Goal: Navigation & Orientation: Find specific page/section

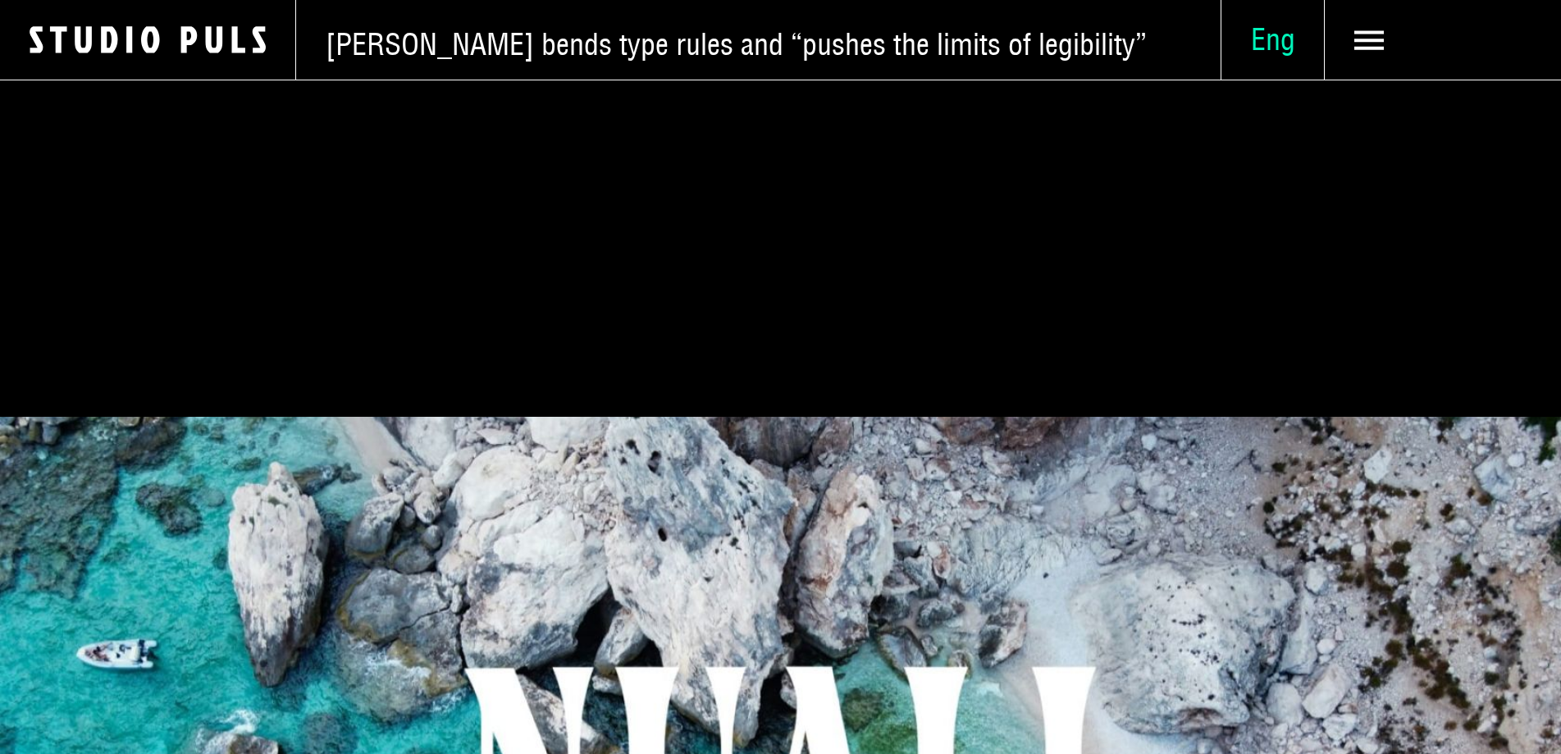
click at [771, 42] on span "Eng" at bounding box center [1273, 39] width 103 height 37
click at [771, 250] on span "Deu" at bounding box center [1273, 231] width 46 height 38
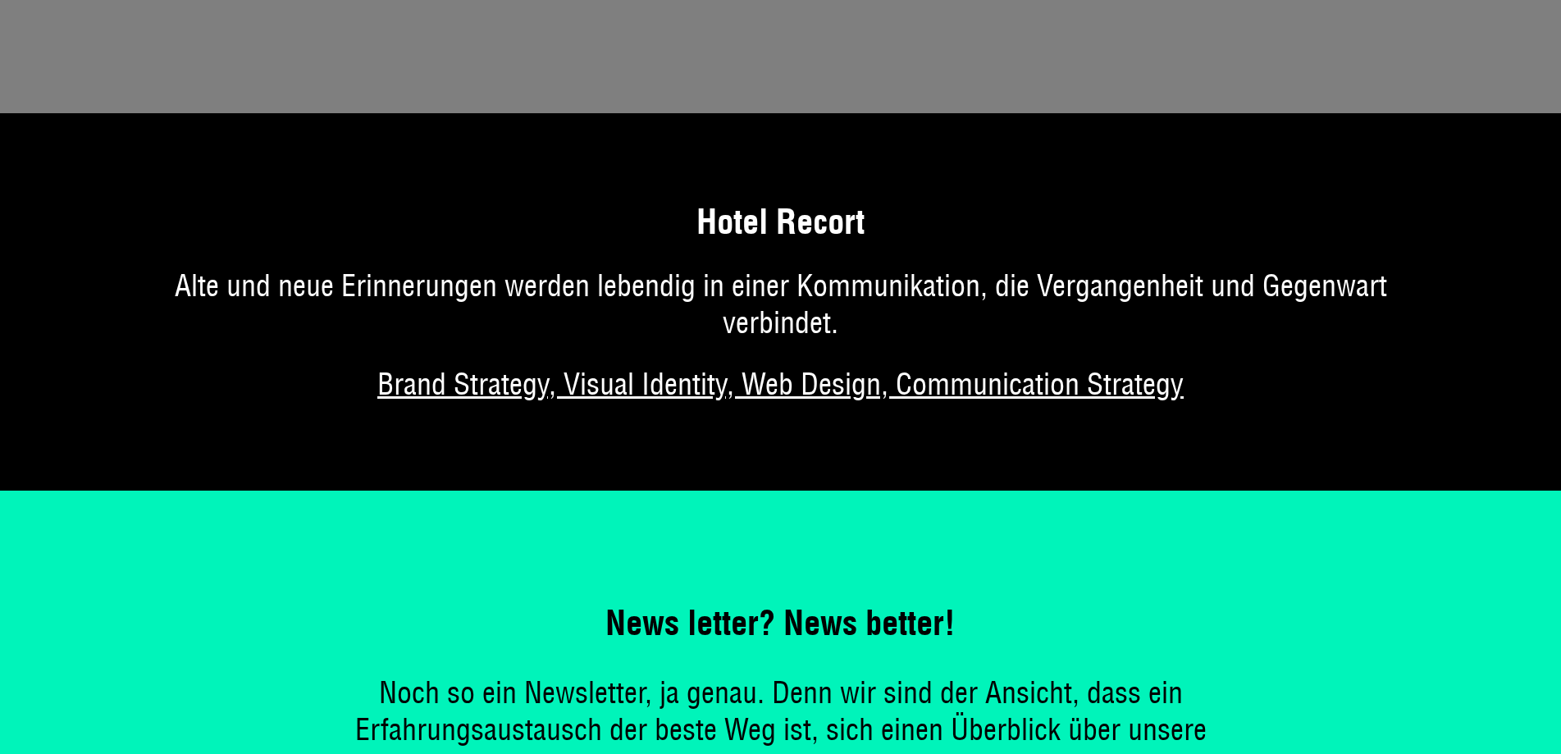
scroll to position [9791, 0]
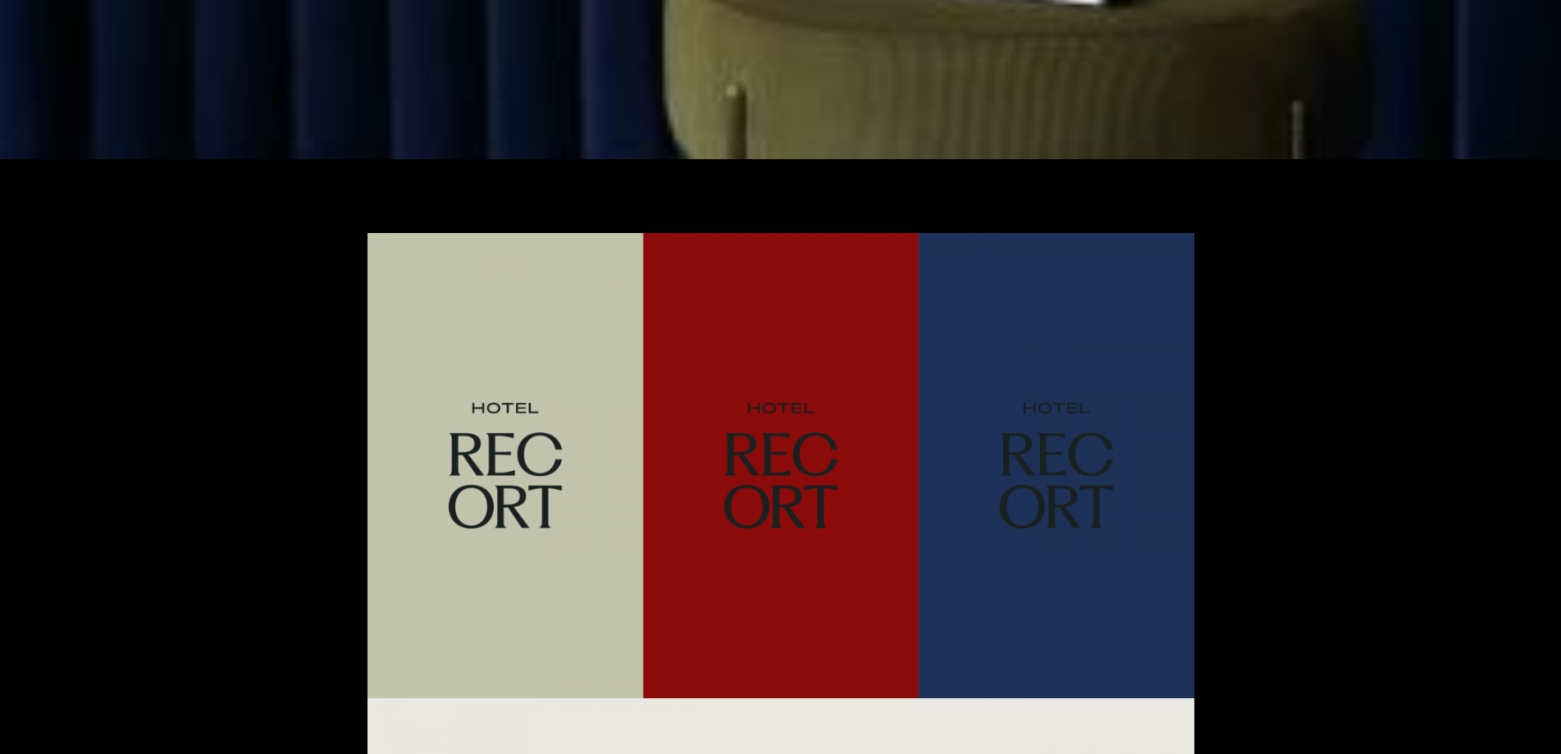
scroll to position [2343, 0]
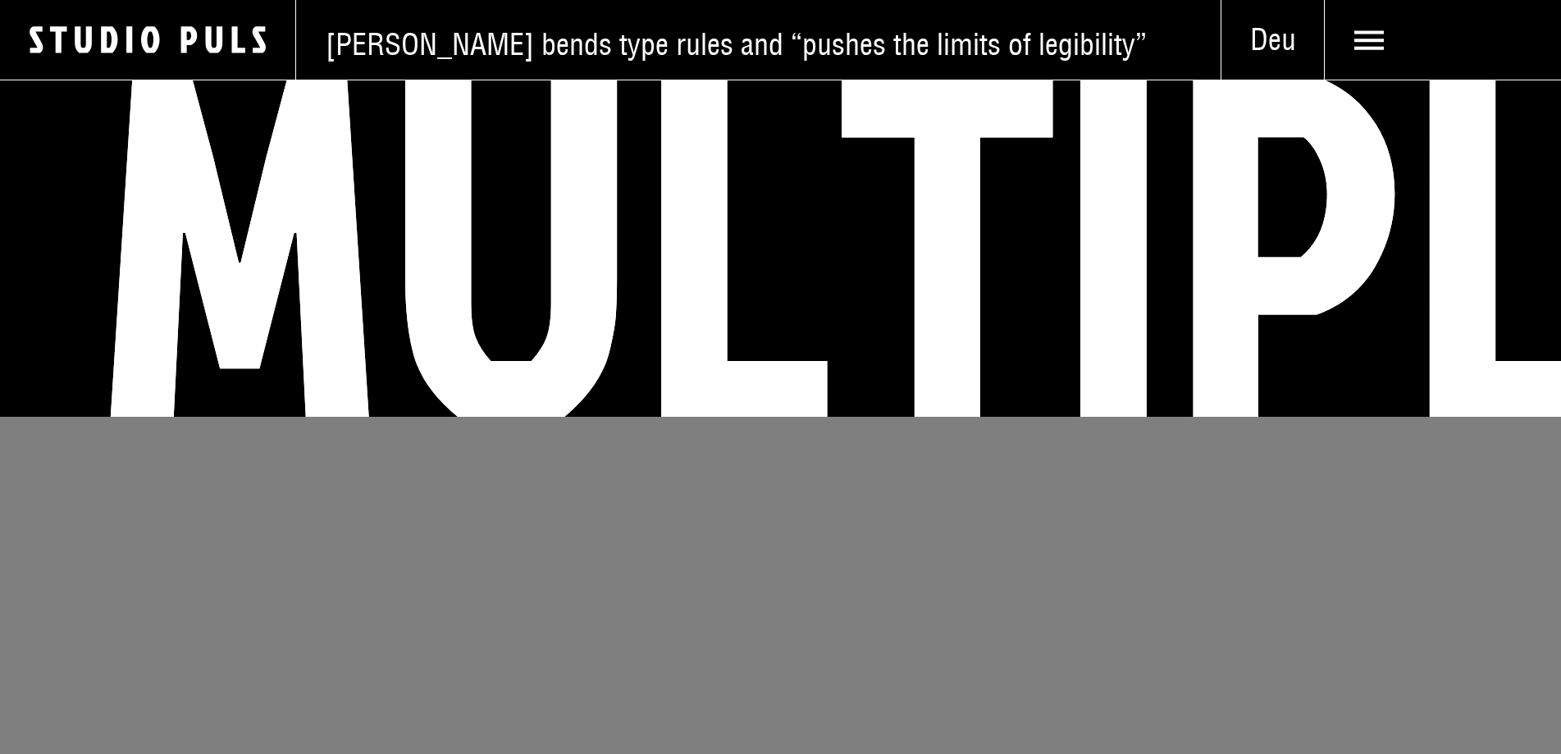
scroll to position [9791, 0]
